Goal: Information Seeking & Learning: Check status

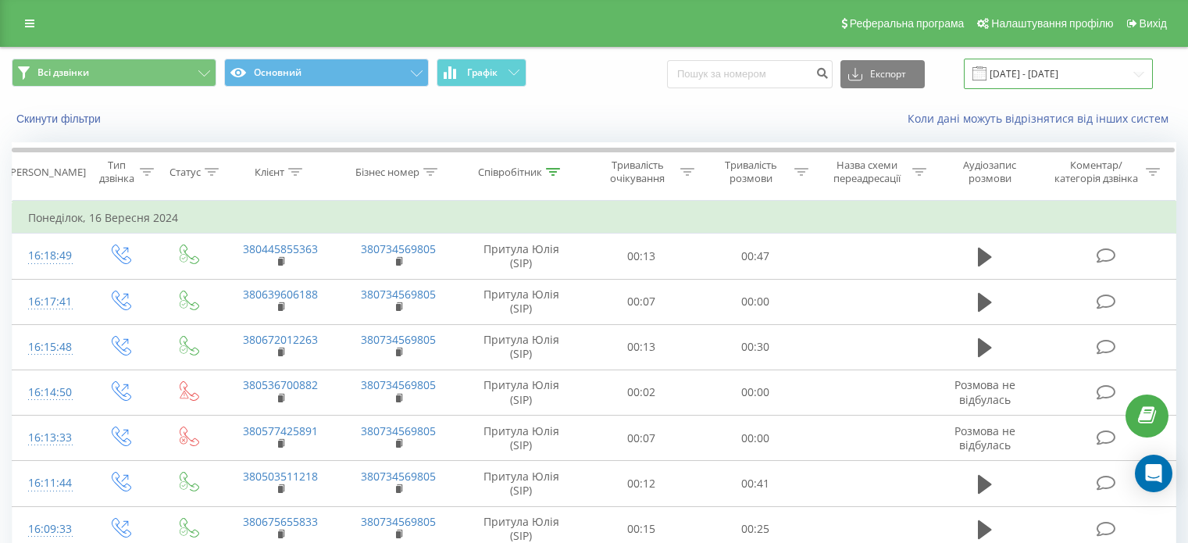
drag, startPoint x: 0, startPoint y: 0, endPoint x: 1059, endPoint y: 77, distance: 1062.2
click at [1059, 77] on input "[DATE] - [DATE]" at bounding box center [1058, 74] width 189 height 30
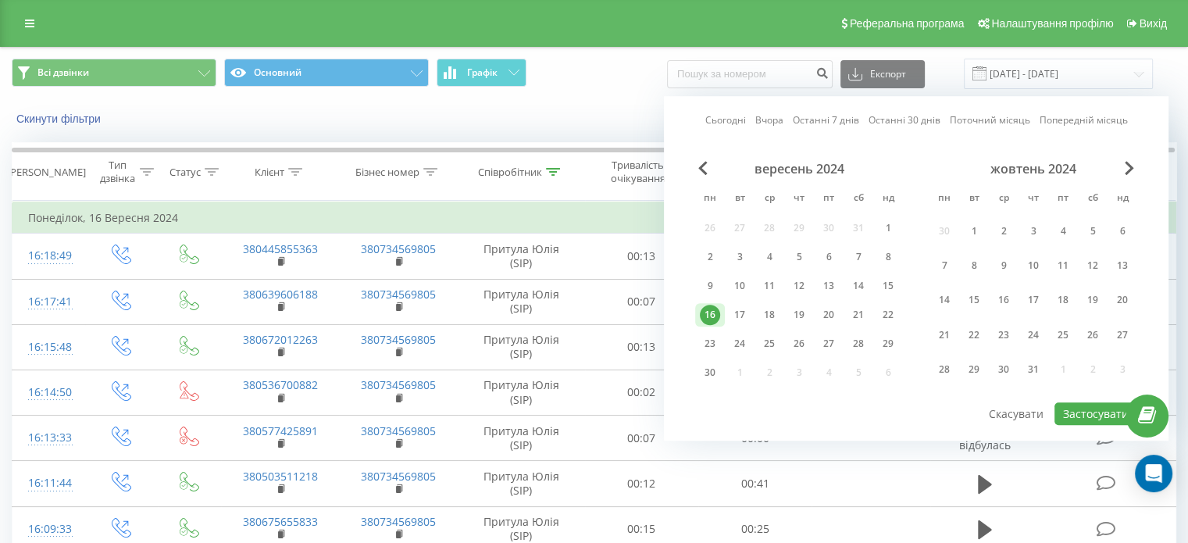
click at [784, 123] on link "Вчора" at bounding box center [769, 120] width 28 height 15
click at [1102, 404] on button "Застосувати" at bounding box center [1096, 413] width 83 height 23
type input "[DATE] - [DATE]"
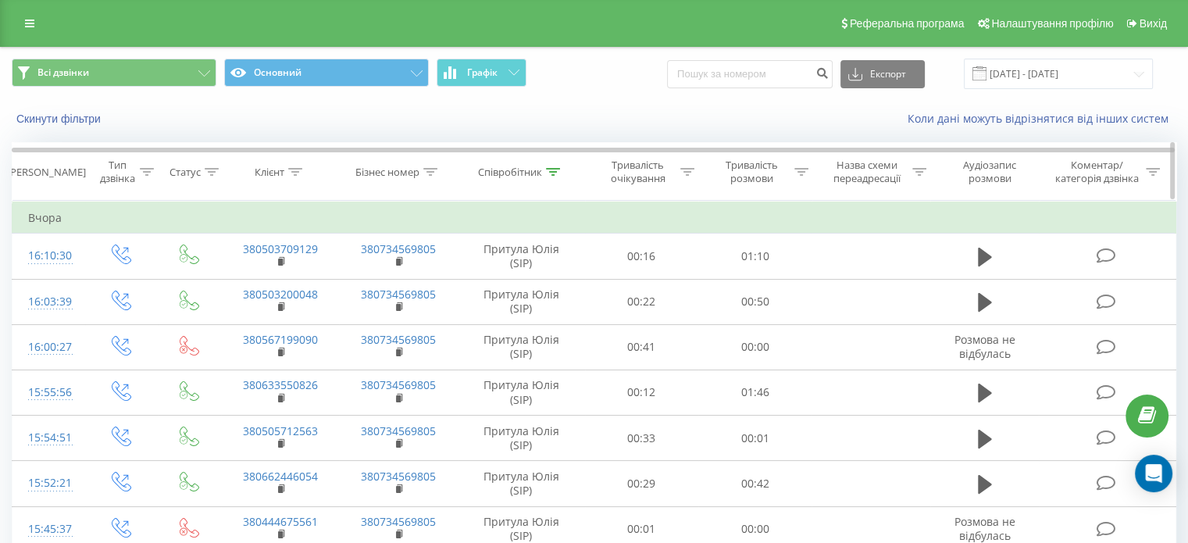
click at [550, 168] on icon at bounding box center [553, 172] width 14 height 8
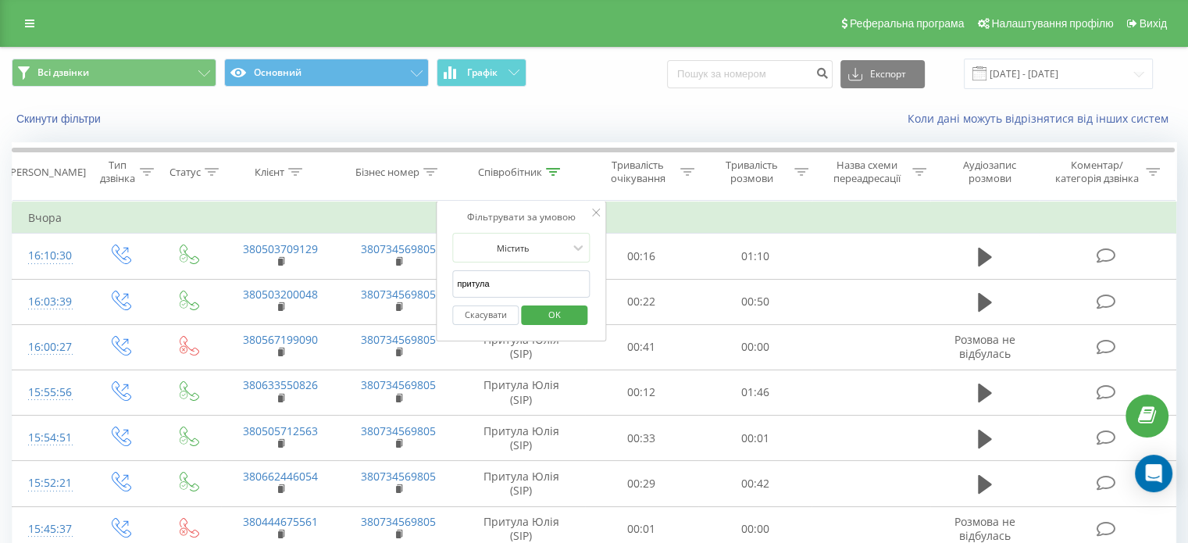
drag, startPoint x: 509, startPoint y: 290, endPoint x: 449, endPoint y: 286, distance: 59.5
click at [449, 286] on div "Фільтрувати за умовою Містить притула Скасувати OK" at bounding box center [521, 271] width 170 height 141
type input "Довбиш"
click button "OK" at bounding box center [554, 315] width 66 height 20
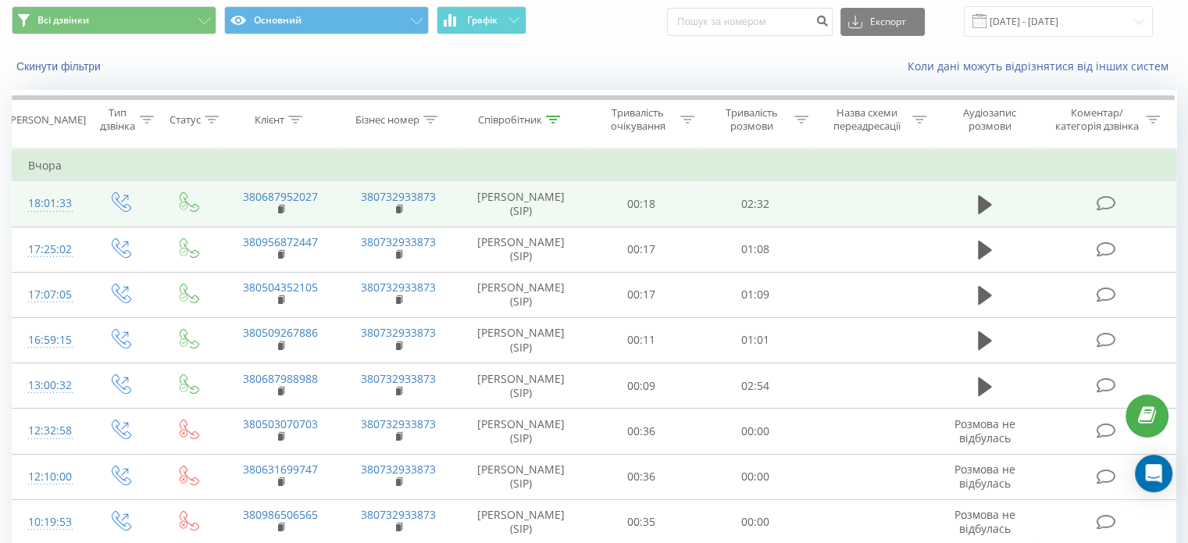
scroll to position [78, 0]
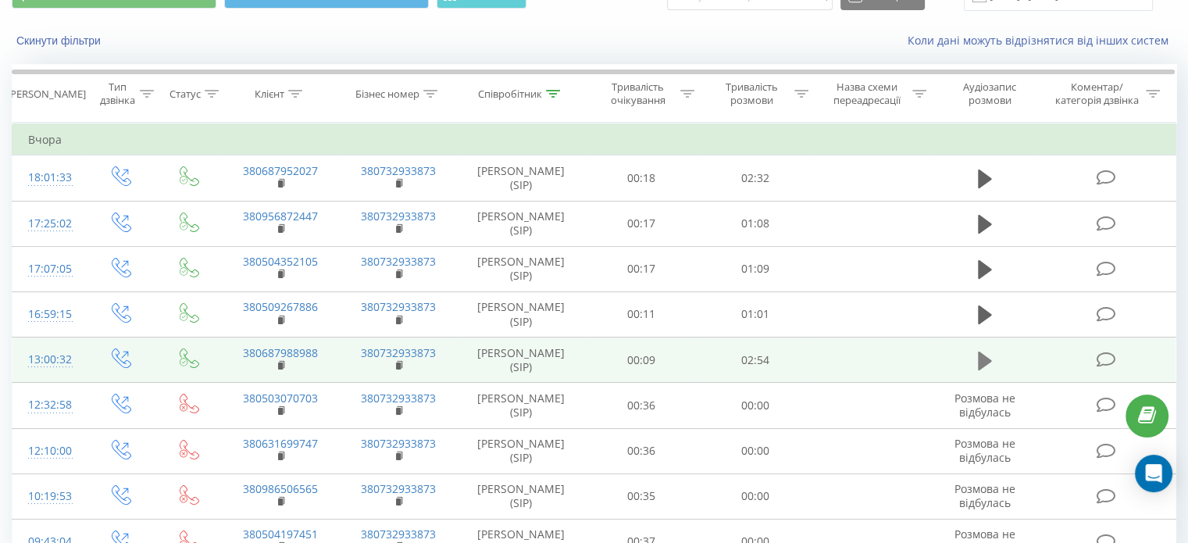
click at [975, 357] on button at bounding box center [984, 360] width 23 height 23
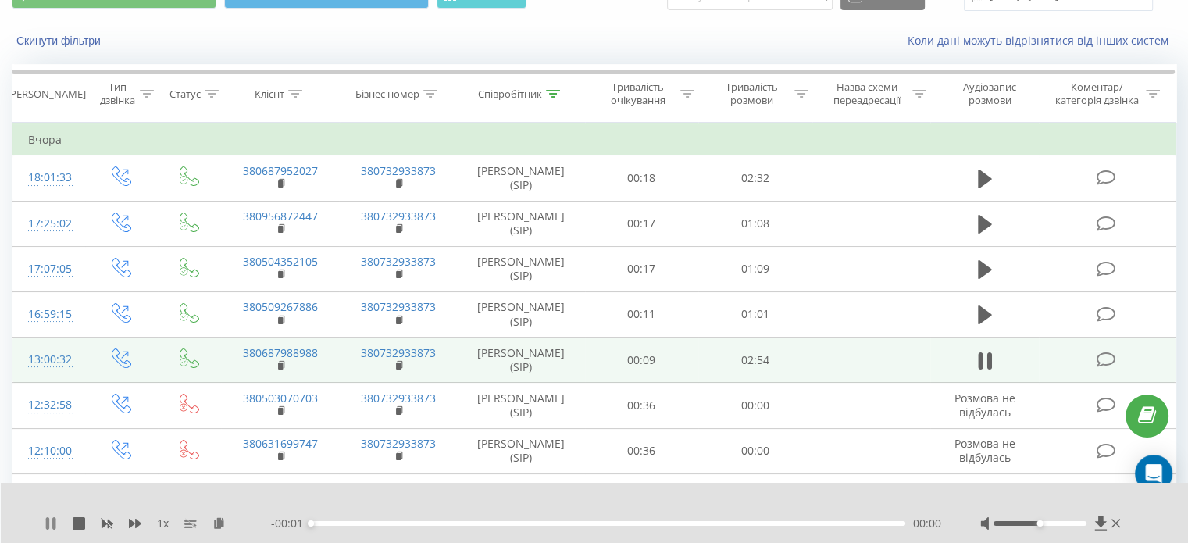
click at [47, 527] on icon at bounding box center [47, 523] width 3 height 12
click at [219, 521] on icon at bounding box center [218, 522] width 13 height 11
